Goal: Task Accomplishment & Management: Manage account settings

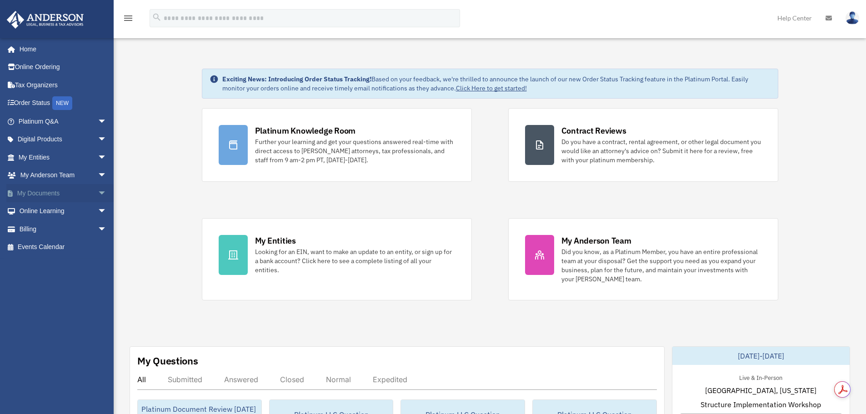
click at [98, 191] on span "arrow_drop_down" at bounding box center [107, 193] width 18 height 19
click at [41, 209] on link "Box" at bounding box center [67, 211] width 108 height 18
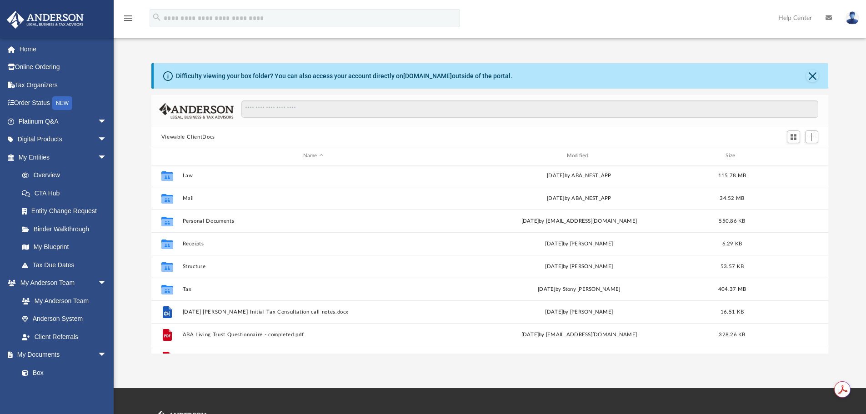
scroll to position [91, 0]
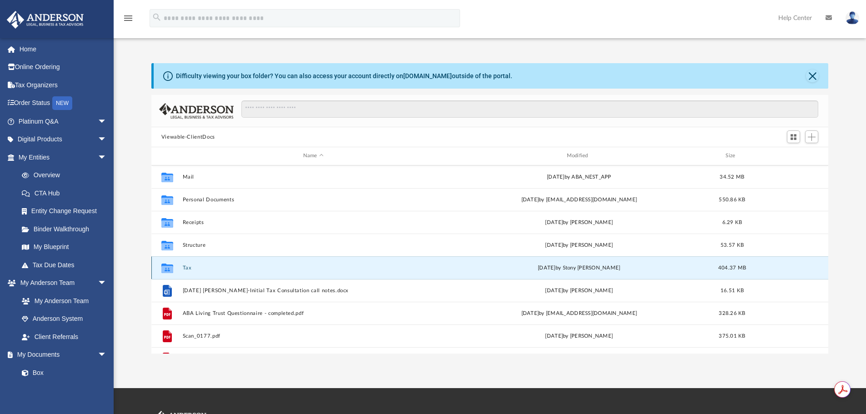
click at [187, 269] on button "Tax" at bounding box center [313, 268] width 262 height 6
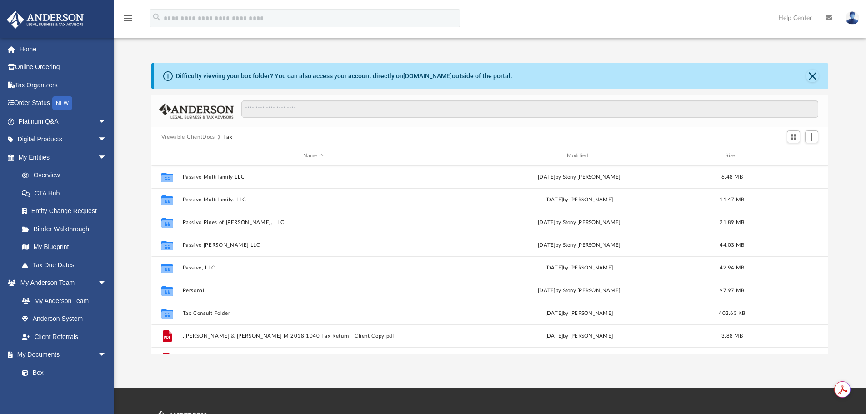
scroll to position [153, 0]
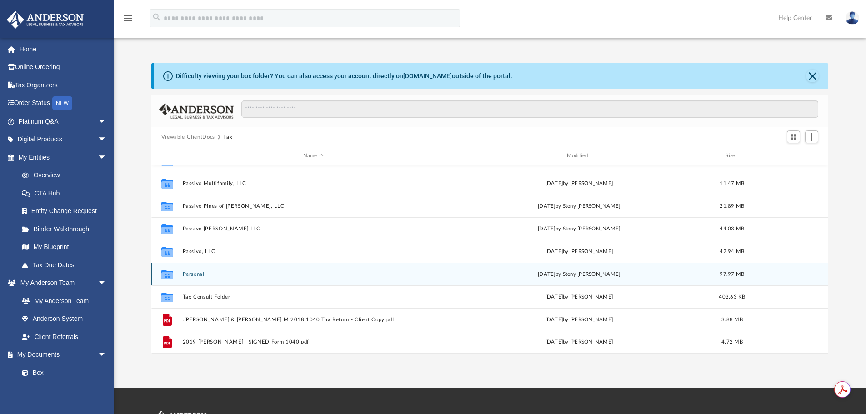
click at [201, 274] on button "Personal" at bounding box center [313, 275] width 262 height 6
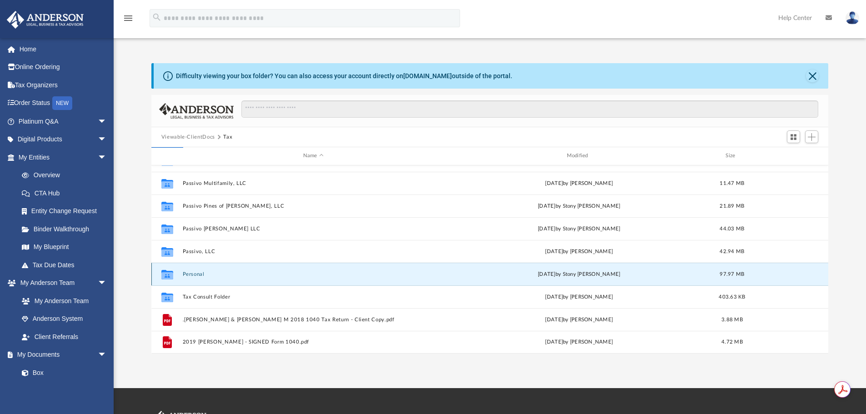
scroll to position [0, 0]
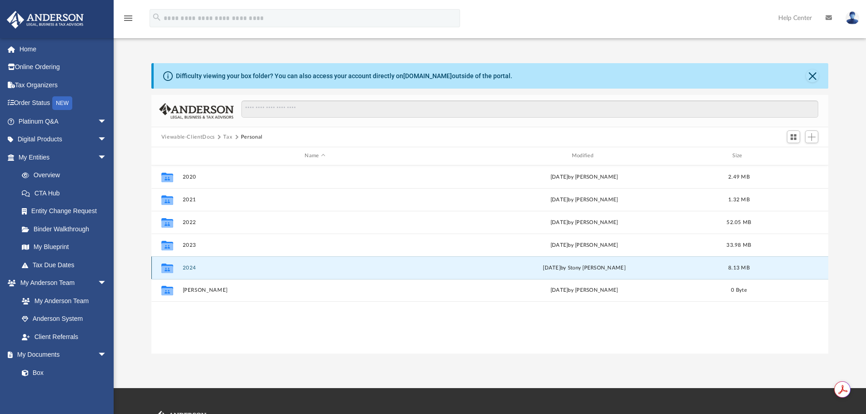
click at [193, 269] on button "2024" at bounding box center [314, 268] width 265 height 6
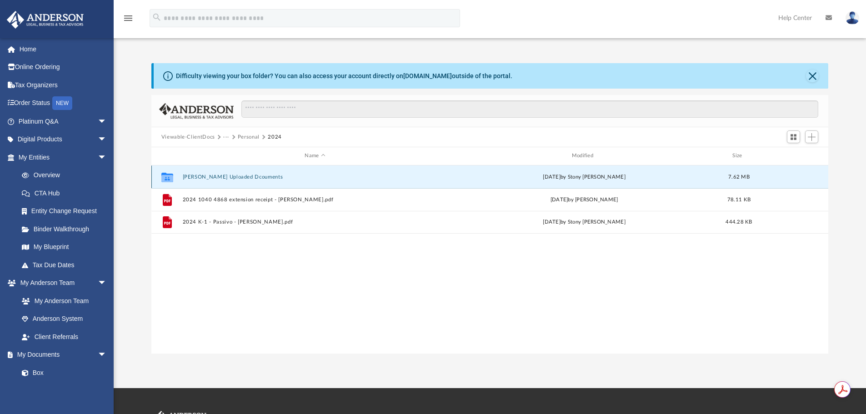
click at [195, 177] on button "Stonebraker Uploaded Dcouments" at bounding box center [314, 177] width 265 height 6
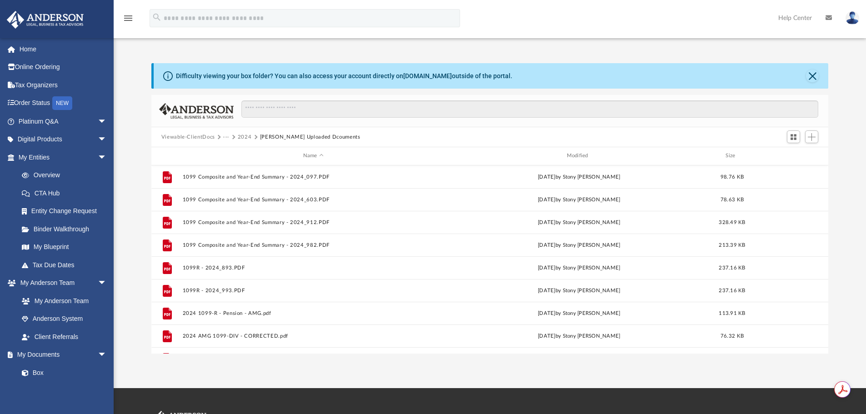
click at [244, 135] on button "2024" at bounding box center [245, 137] width 14 height 8
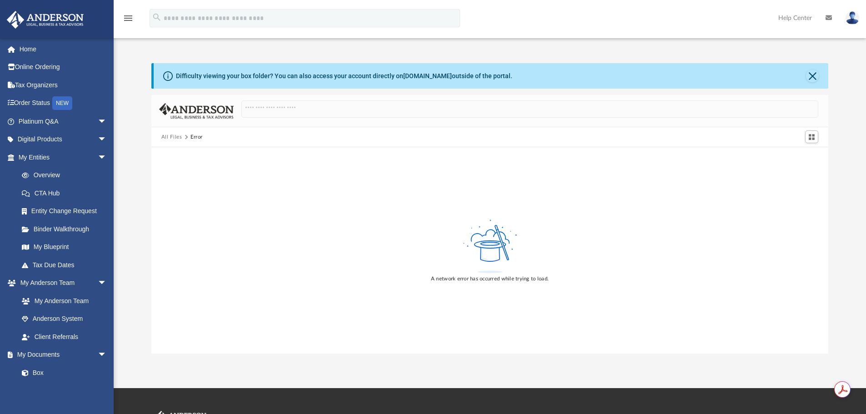
click at [167, 137] on button "All Files" at bounding box center [171, 137] width 21 height 8
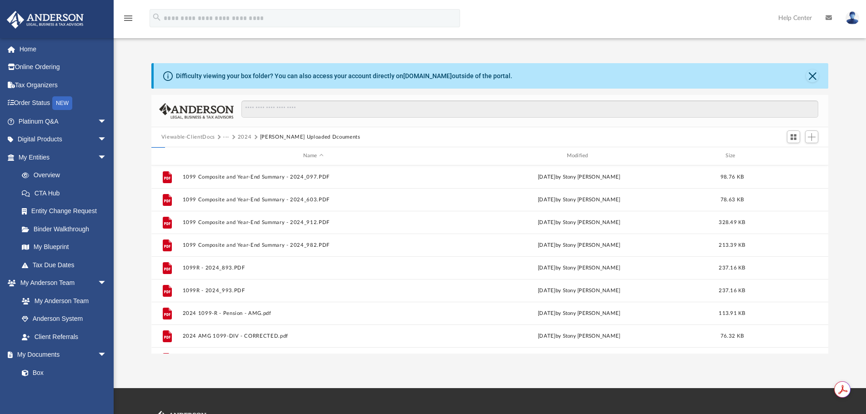
scroll to position [200, 670]
click at [809, 137] on span "Add" at bounding box center [812, 137] width 8 height 8
click at [789, 154] on li "Upload" at bounding box center [799, 156] width 29 height 10
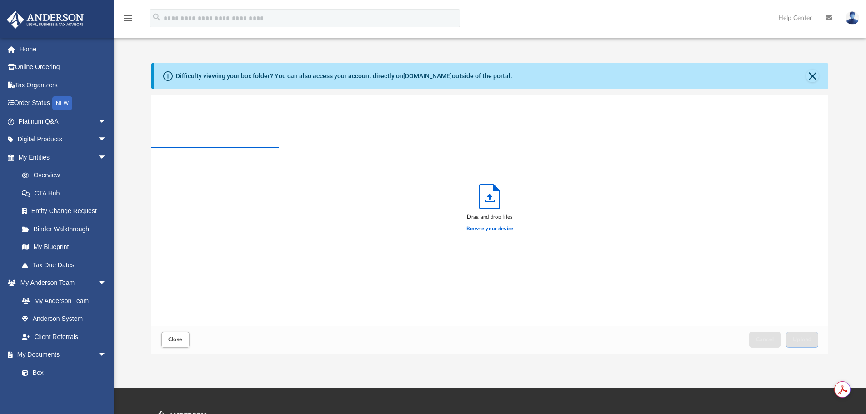
scroll to position [224, 670]
click at [491, 228] on label "Browse your device" at bounding box center [490, 229] width 47 height 8
click at [0, 0] on input "Browse your device" at bounding box center [0, 0] width 0 height 0
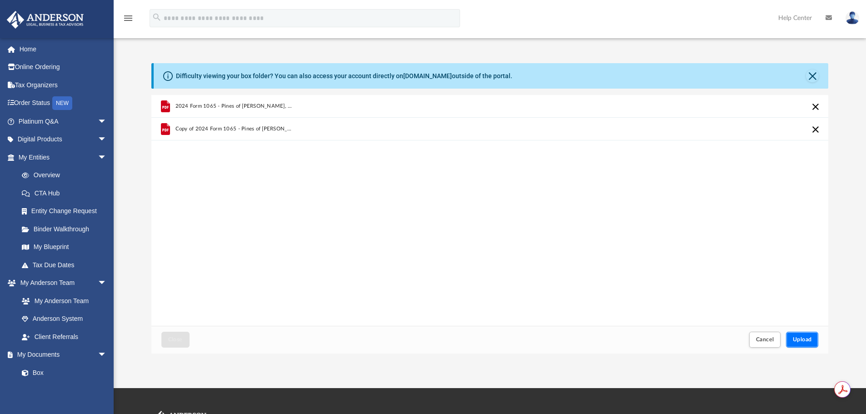
click at [801, 338] on span "Upload" at bounding box center [802, 339] width 19 height 5
click at [802, 340] on span "Upload" at bounding box center [802, 339] width 19 height 5
click at [792, 338] on button "Upload" at bounding box center [802, 340] width 33 height 16
click at [812, 75] on button "Close" at bounding box center [812, 76] width 13 height 13
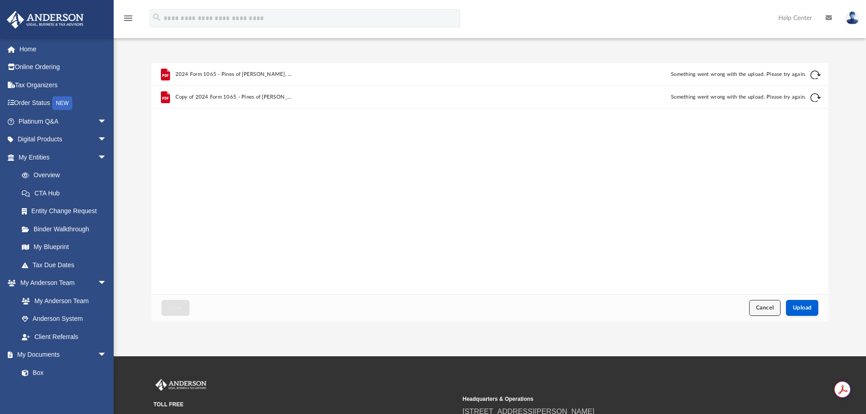
click at [767, 308] on span "Cancel" at bounding box center [765, 307] width 18 height 5
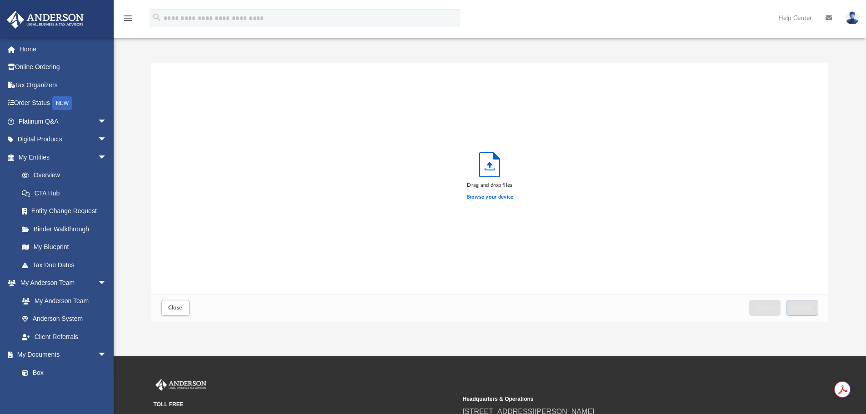
click at [851, 14] on img at bounding box center [853, 17] width 14 height 13
click at [173, 309] on span "Close" at bounding box center [175, 307] width 15 height 5
click at [852, 20] on img at bounding box center [853, 17] width 14 height 13
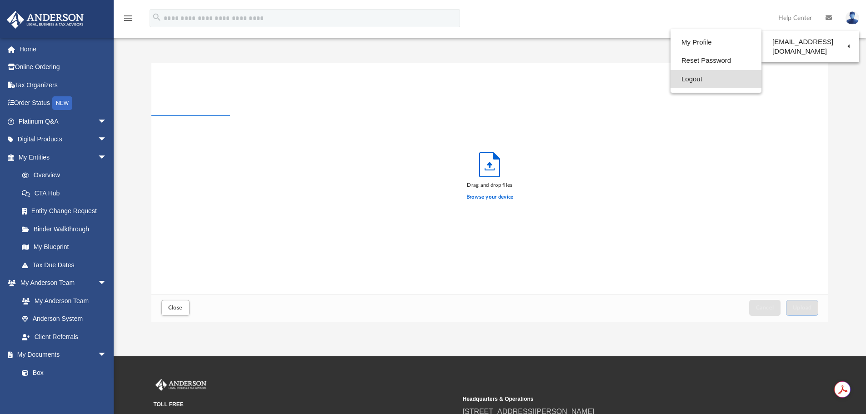
click at [681, 79] on link "Logout" at bounding box center [716, 79] width 91 height 19
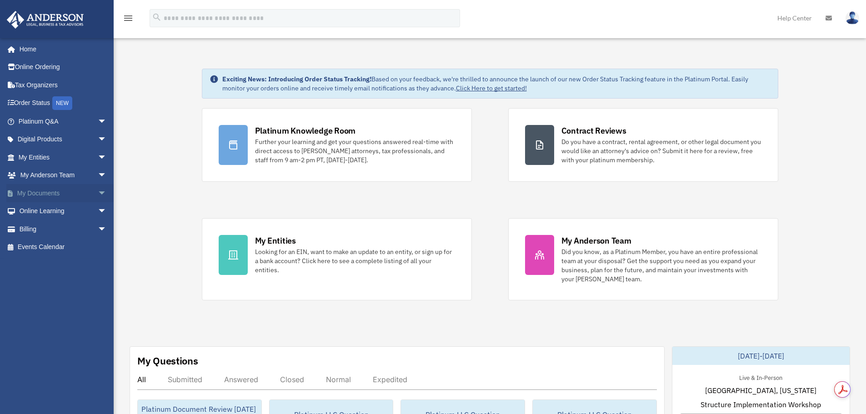
click at [98, 192] on span "arrow_drop_down" at bounding box center [107, 193] width 18 height 19
click at [40, 211] on link "Box" at bounding box center [67, 211] width 108 height 18
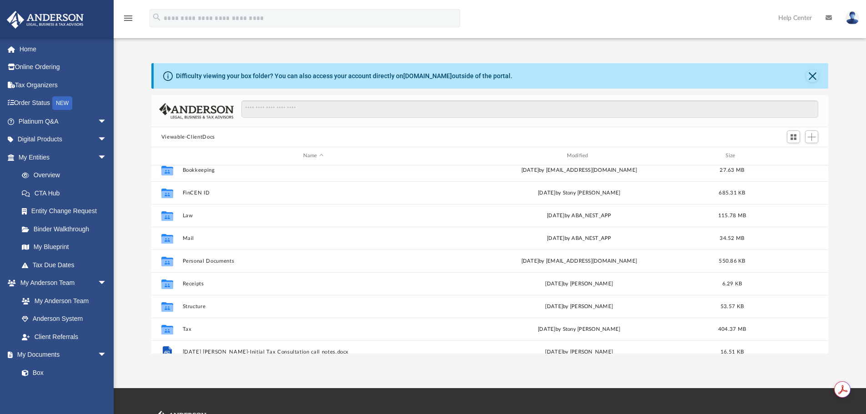
scroll to position [45, 0]
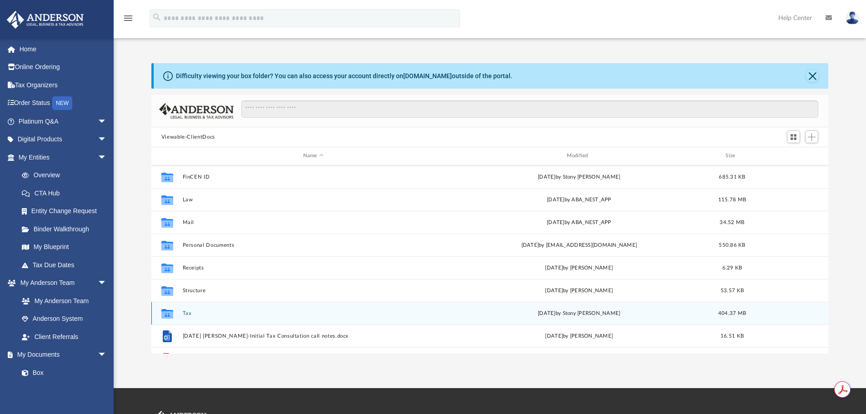
click at [188, 316] on button "Tax" at bounding box center [313, 314] width 262 height 6
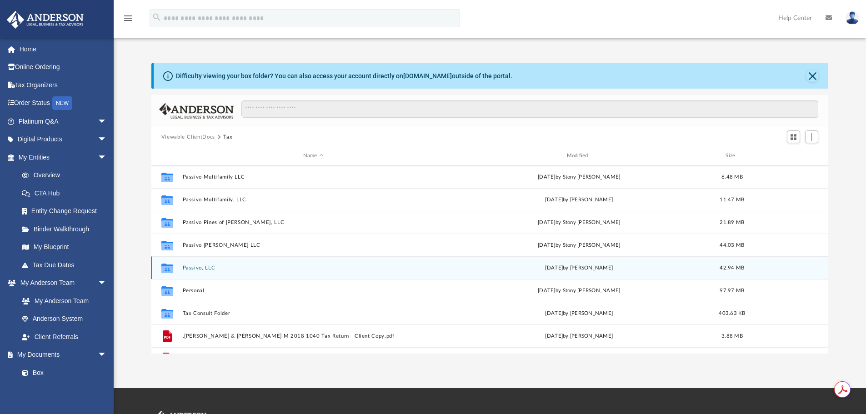
scroll to position [153, 0]
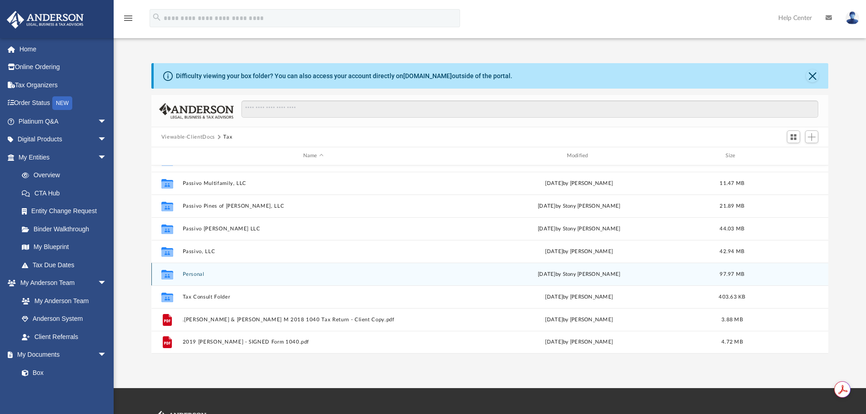
click at [201, 275] on button "Personal" at bounding box center [313, 275] width 262 height 6
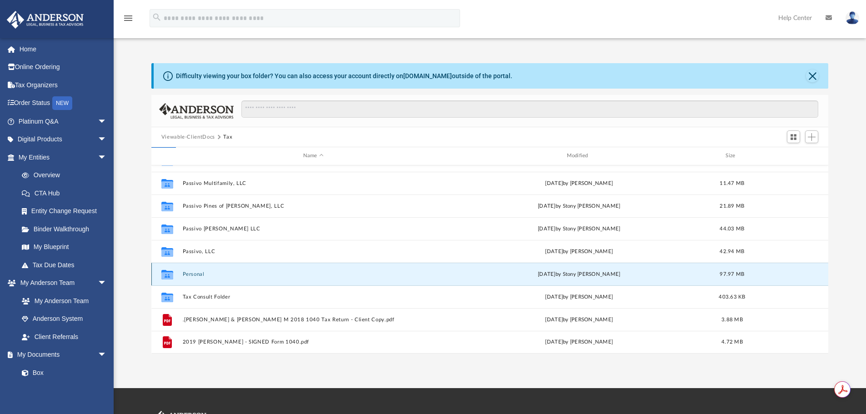
scroll to position [0, 0]
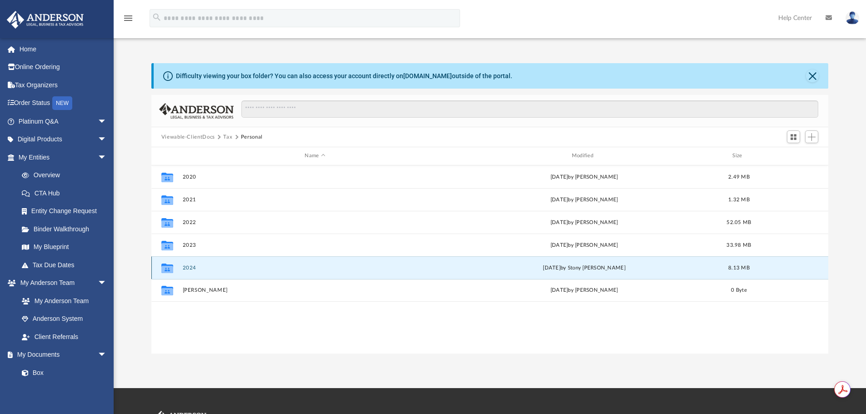
click at [189, 268] on button "2024" at bounding box center [314, 268] width 265 height 6
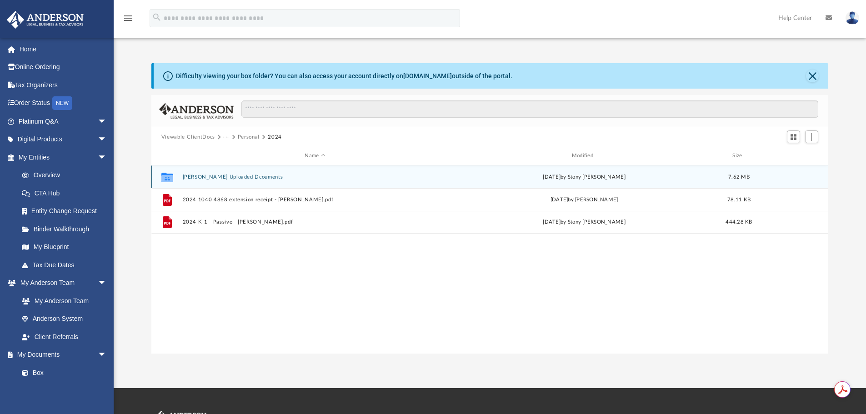
click at [224, 179] on button "Stonebraker Uploaded Dcouments" at bounding box center [314, 177] width 265 height 6
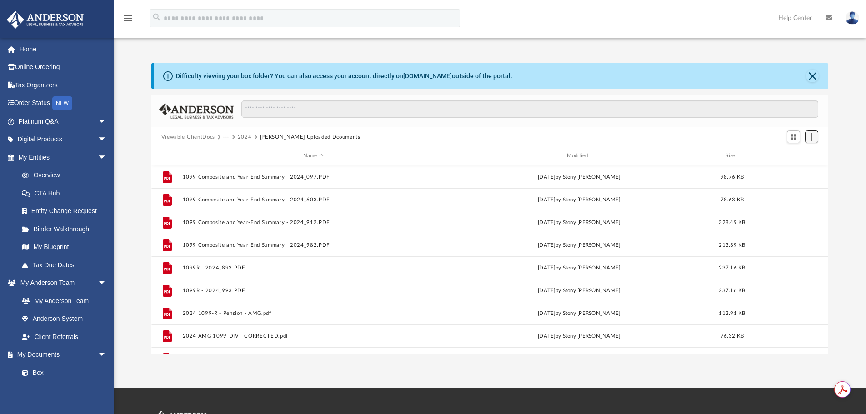
click at [814, 134] on span "Add" at bounding box center [812, 137] width 8 height 8
click at [791, 154] on li "Upload" at bounding box center [799, 156] width 29 height 10
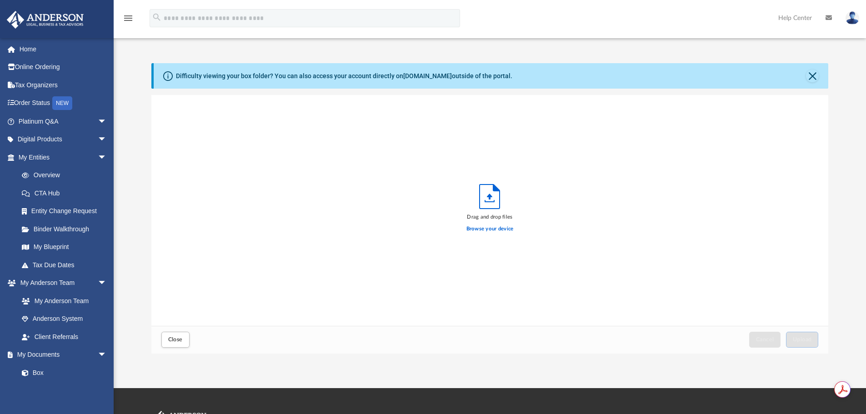
scroll to position [224, 670]
click at [488, 228] on label "Browse your device" at bounding box center [490, 229] width 47 height 8
click at [0, 0] on input "Browse your device" at bounding box center [0, 0] width 0 height 0
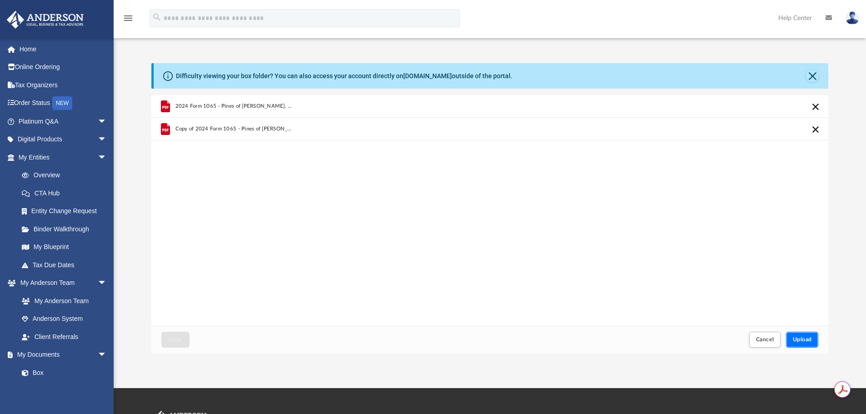
click at [800, 340] on span "Upload" at bounding box center [802, 339] width 19 height 5
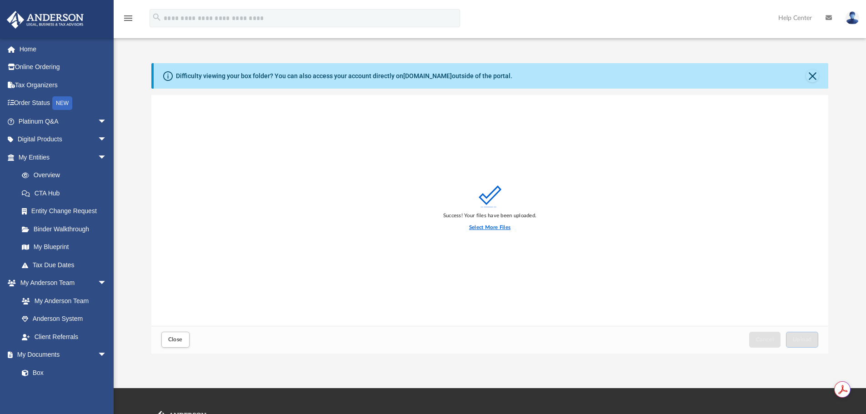
click at [491, 229] on label "Select More Files" at bounding box center [489, 228] width 41 height 8
click at [0, 0] on input "Select More Files" at bounding box center [0, 0] width 0 height 0
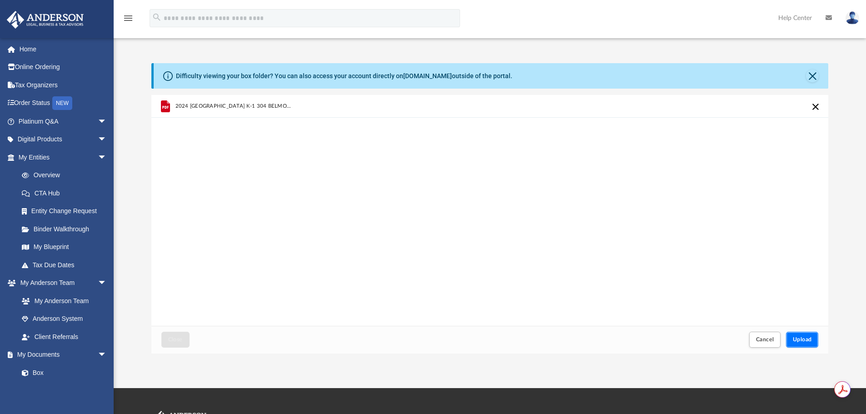
click at [806, 339] on span "Upload" at bounding box center [802, 339] width 19 height 5
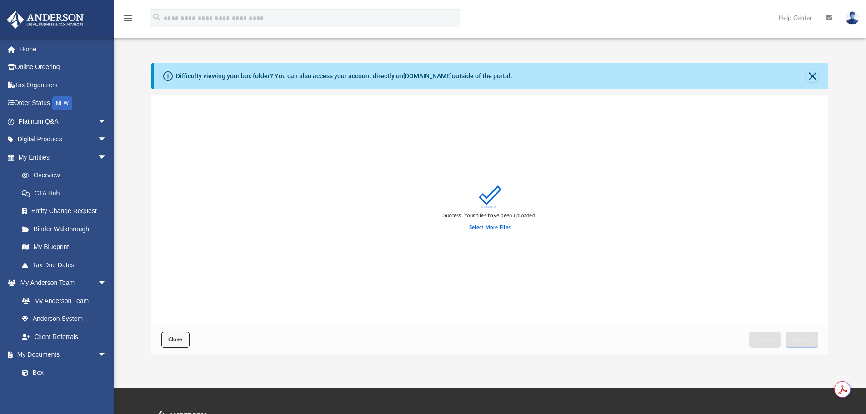
click at [173, 338] on span "Close" at bounding box center [175, 339] width 15 height 5
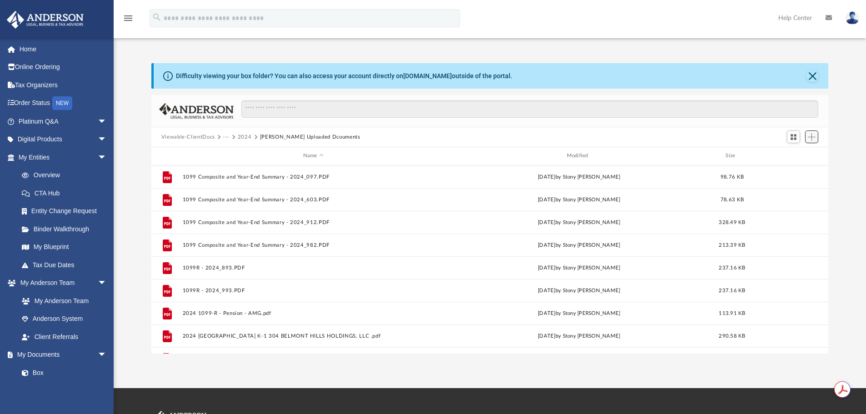
click at [813, 136] on span "Add" at bounding box center [812, 137] width 8 height 8
click at [794, 158] on li "Upload" at bounding box center [799, 156] width 29 height 10
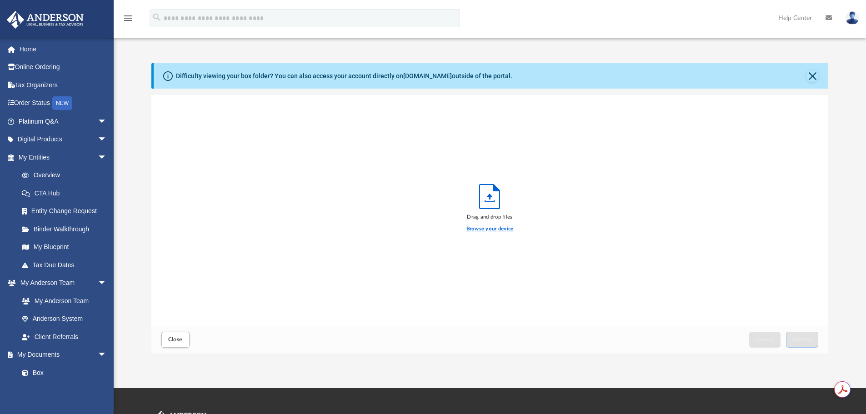
click at [483, 228] on label "Browse your device" at bounding box center [490, 229] width 47 height 8
click at [0, 0] on input "Browse your device" at bounding box center [0, 0] width 0 height 0
click at [802, 341] on span "Upload" at bounding box center [802, 339] width 19 height 5
click at [813, 71] on button "Close" at bounding box center [812, 76] width 13 height 13
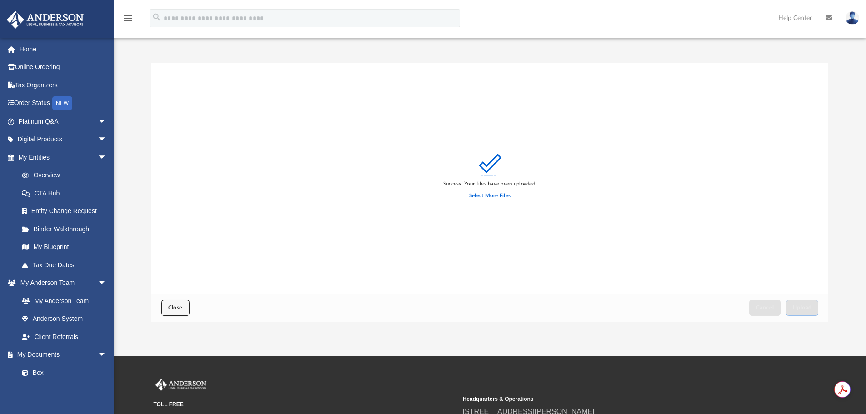
click at [174, 312] on button "Close" at bounding box center [175, 308] width 28 height 16
click at [852, 17] on img at bounding box center [853, 17] width 14 height 13
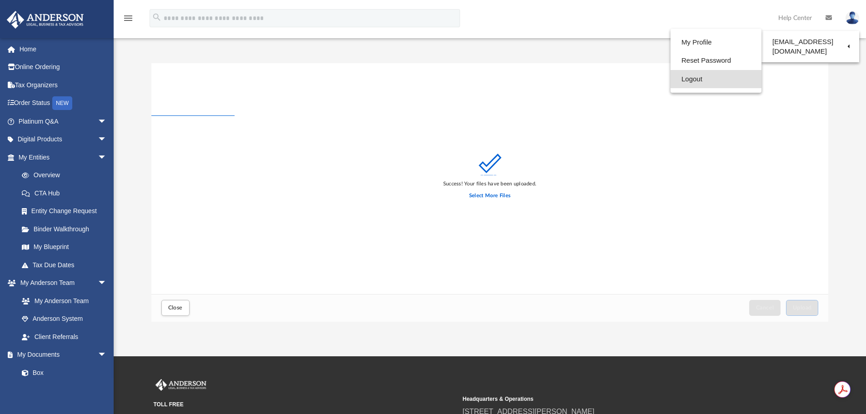
click at [687, 77] on link "Logout" at bounding box center [716, 79] width 91 height 19
